Goal: Task Accomplishment & Management: Manage account settings

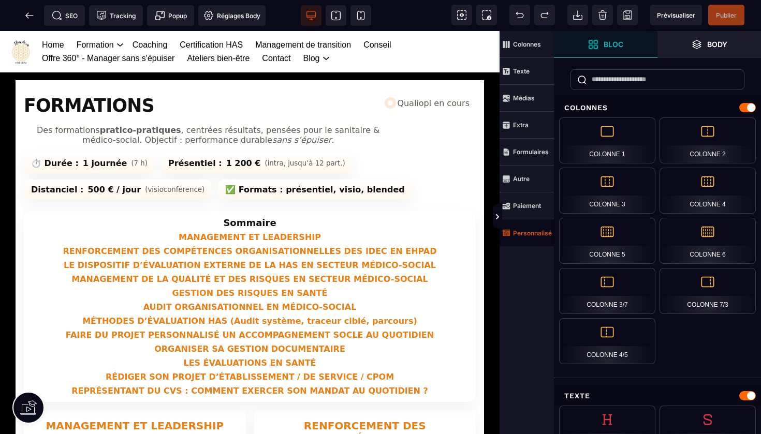
click at [522, 234] on strong "Personnalisé" at bounding box center [532, 233] width 39 height 8
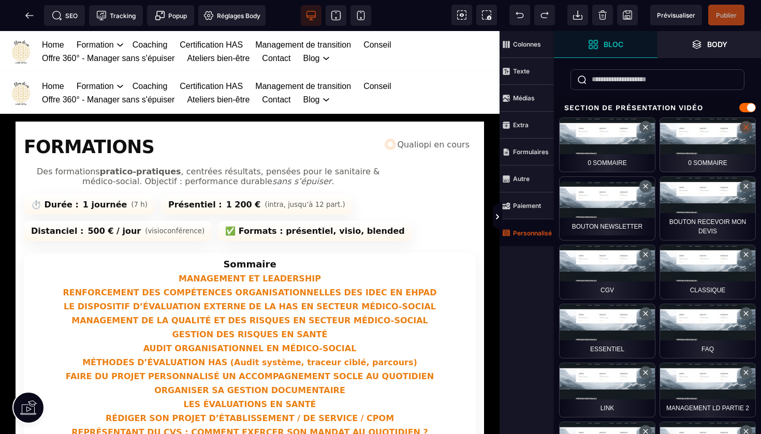
click at [746, 127] on button at bounding box center [746, 127] width 12 height 12
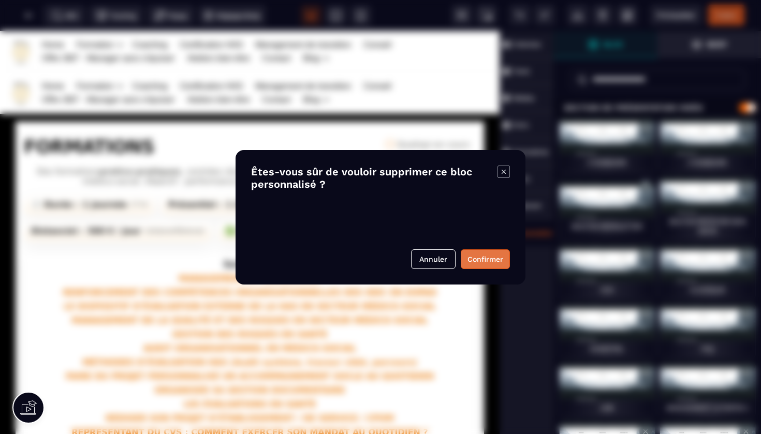
click at [486, 259] on button "Confirmer" at bounding box center [485, 260] width 49 height 20
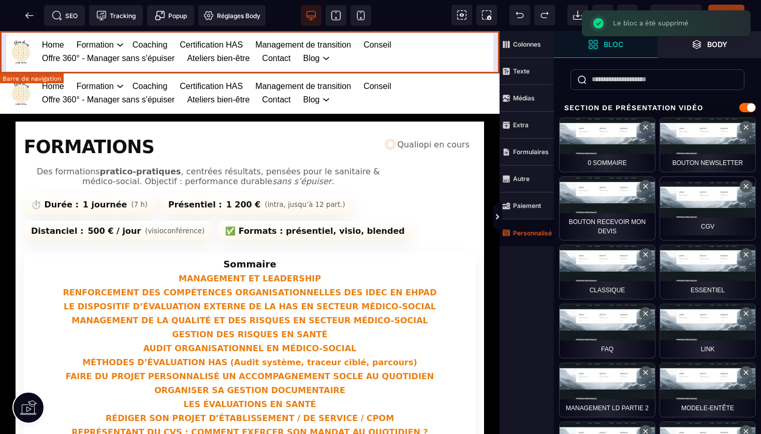
click at [495, 40] on div "Home Formation Management et leadership Gestion des risques en santé Management…" at bounding box center [250, 51] width 500 height 41
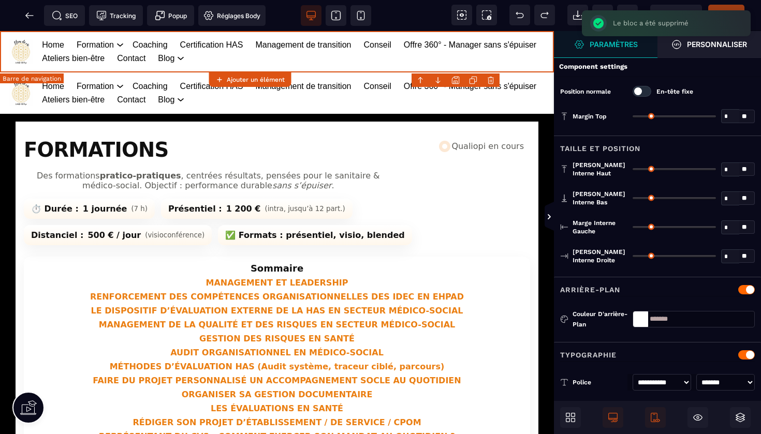
type input "*"
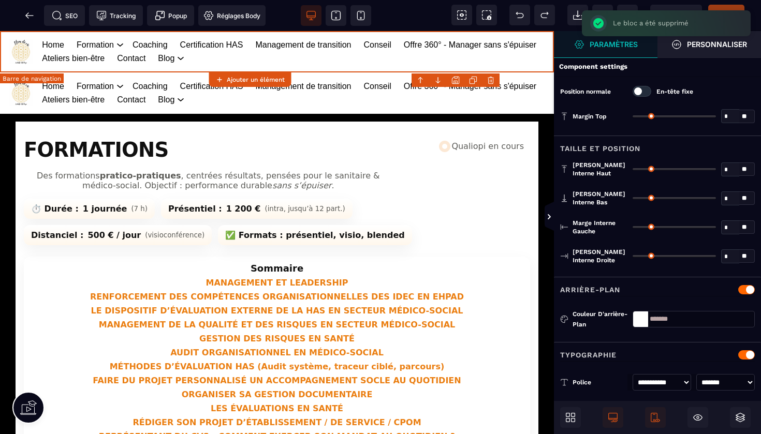
type input "**"
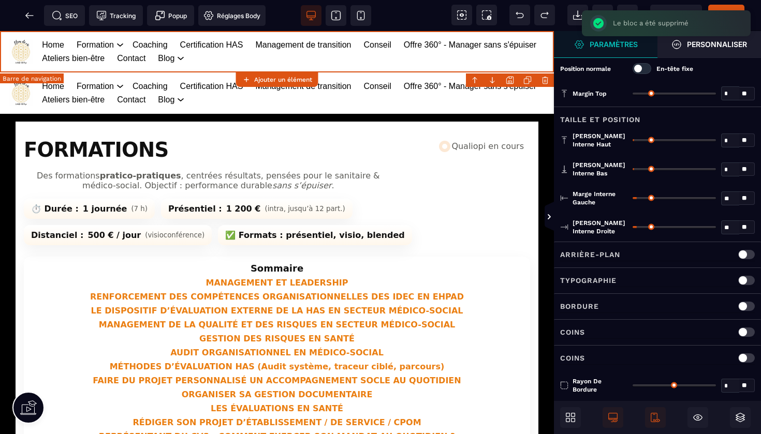
click at [544, 78] on body "B I U S A ******* Ajouter un élément" at bounding box center [380, 217] width 761 height 434
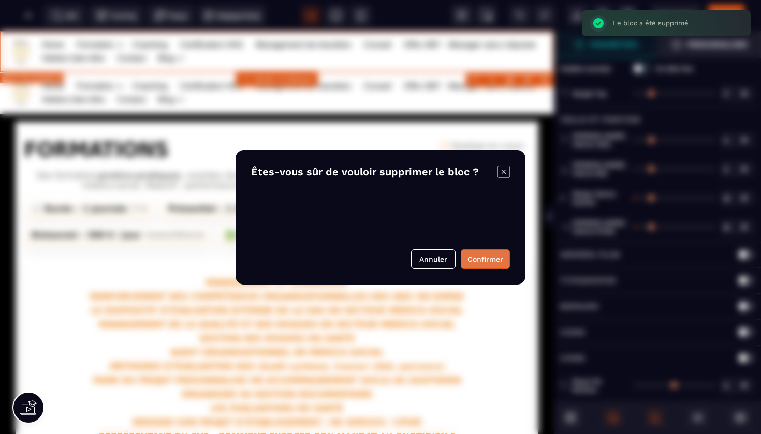
click at [485, 256] on button "Confirmer" at bounding box center [485, 260] width 49 height 20
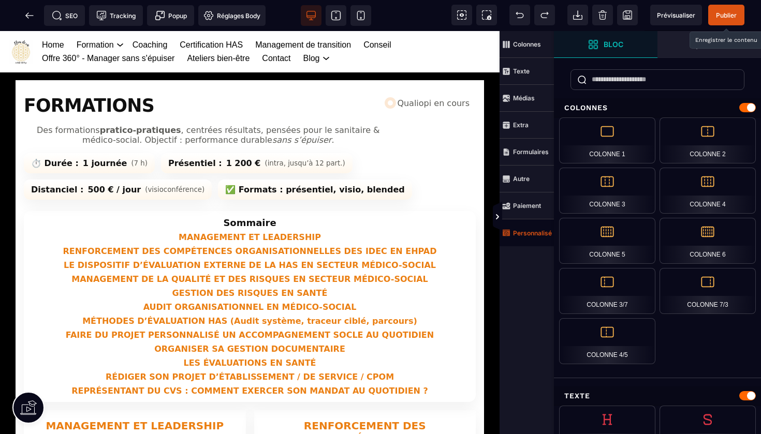
click at [724, 10] on span "Publier" at bounding box center [726, 15] width 36 height 21
click at [32, 8] on span at bounding box center [29, 15] width 21 height 21
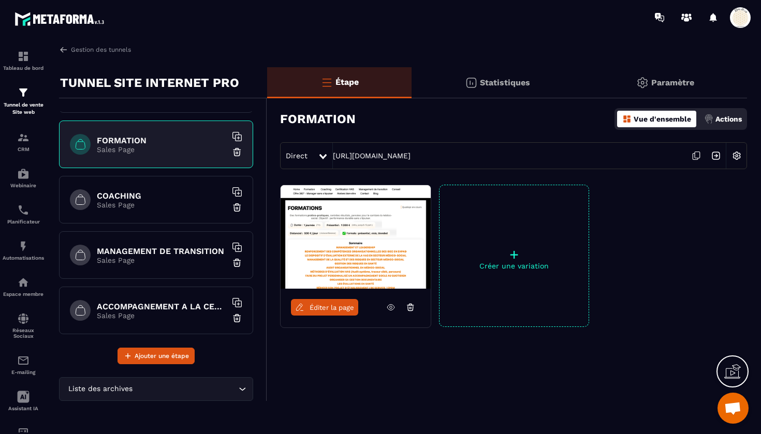
scroll to position [158, 0]
